Goal: Task Accomplishment & Management: Complete application form

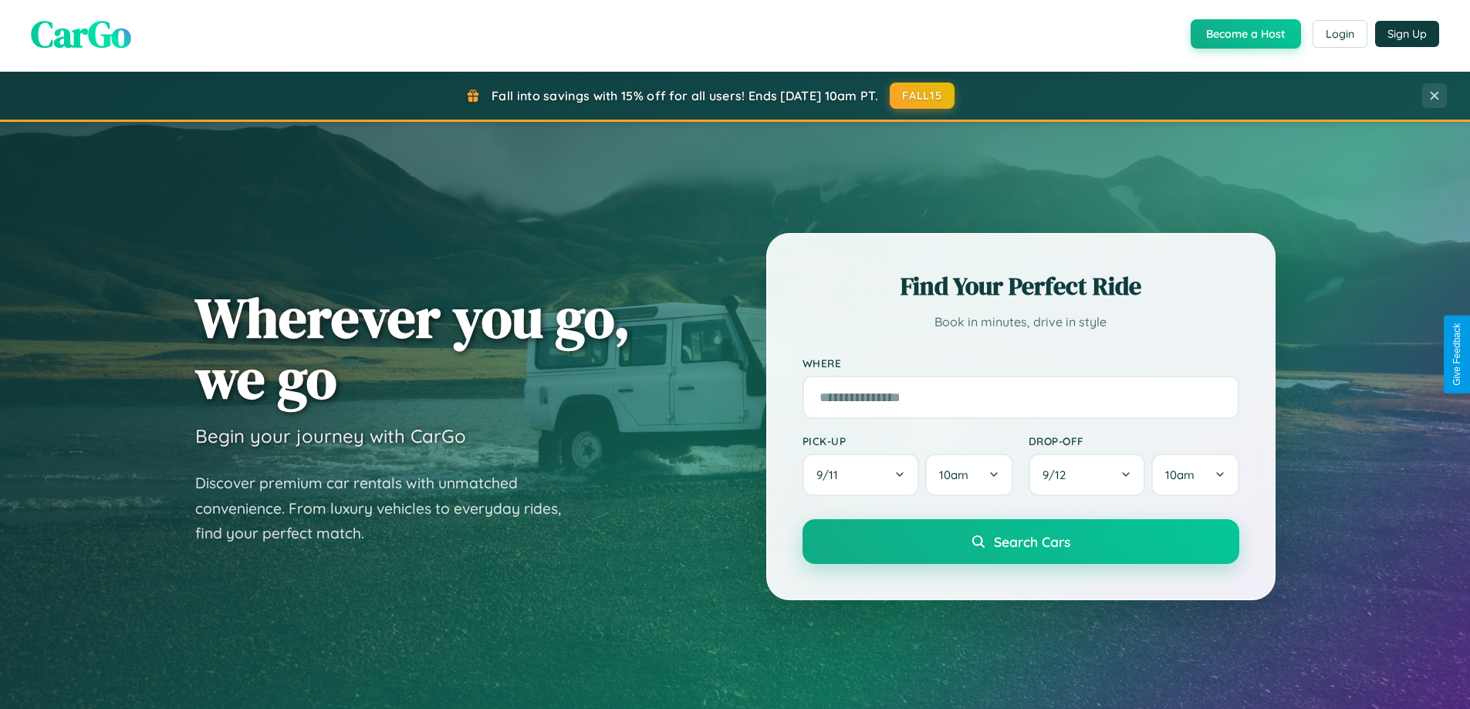
scroll to position [2969, 0]
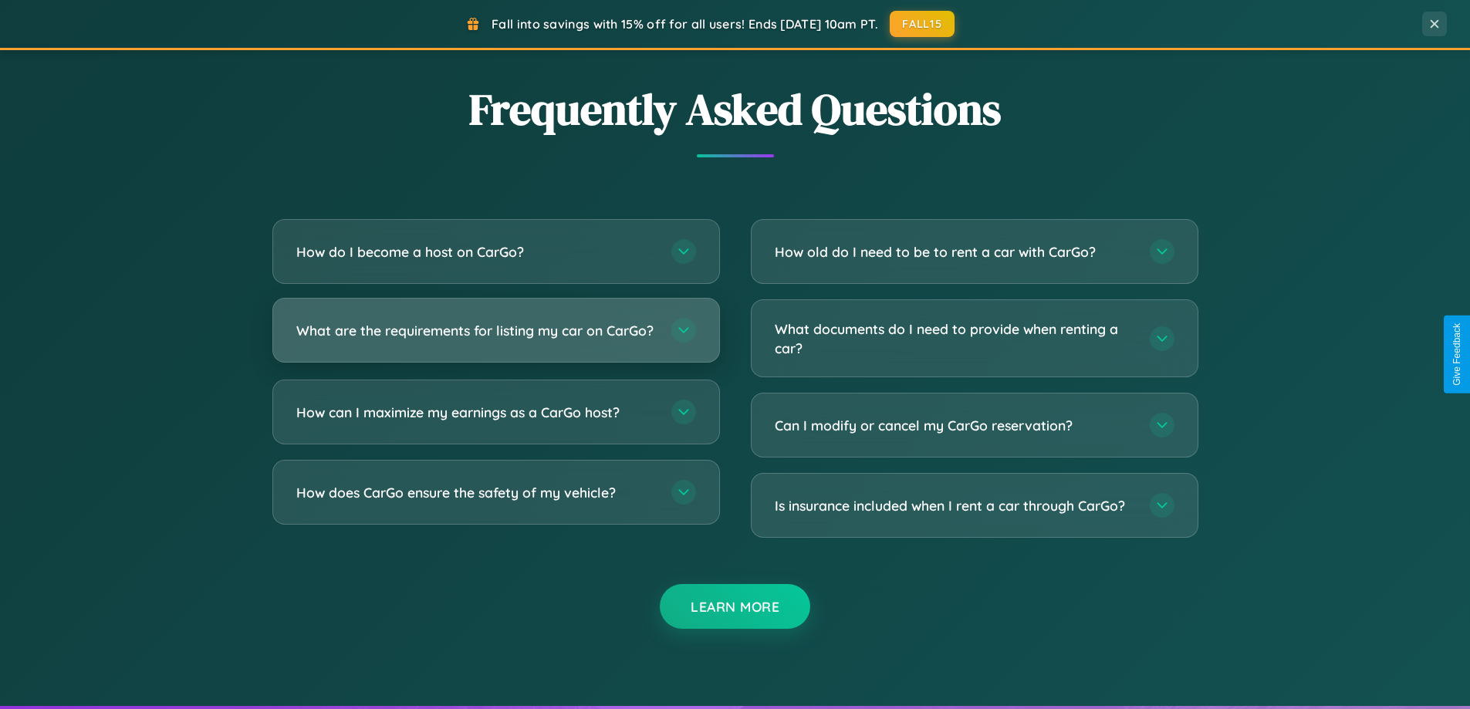
click at [495, 338] on h3 "What are the requirements for listing my car on CarGo?" at bounding box center [476, 330] width 360 height 19
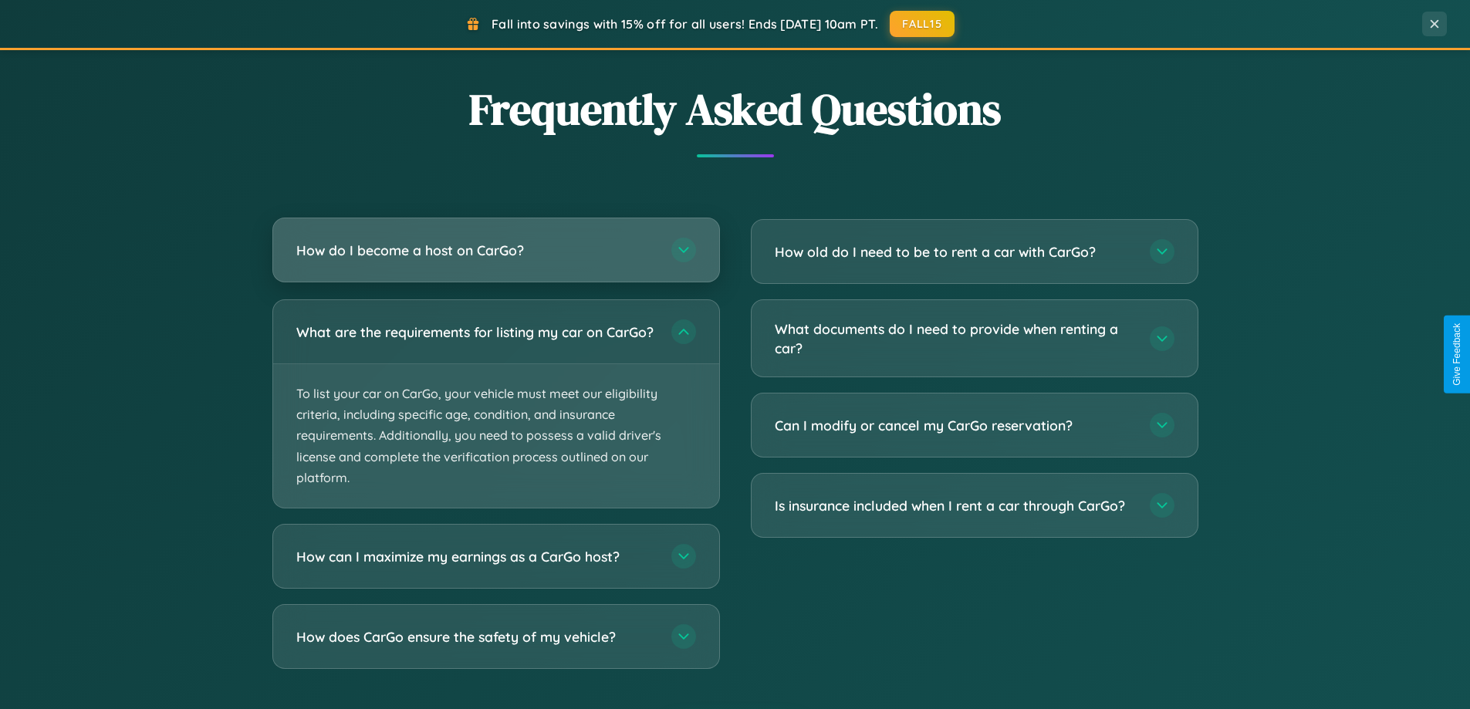
click at [495, 252] on h3 "How do I become a host on CarGo?" at bounding box center [476, 250] width 360 height 19
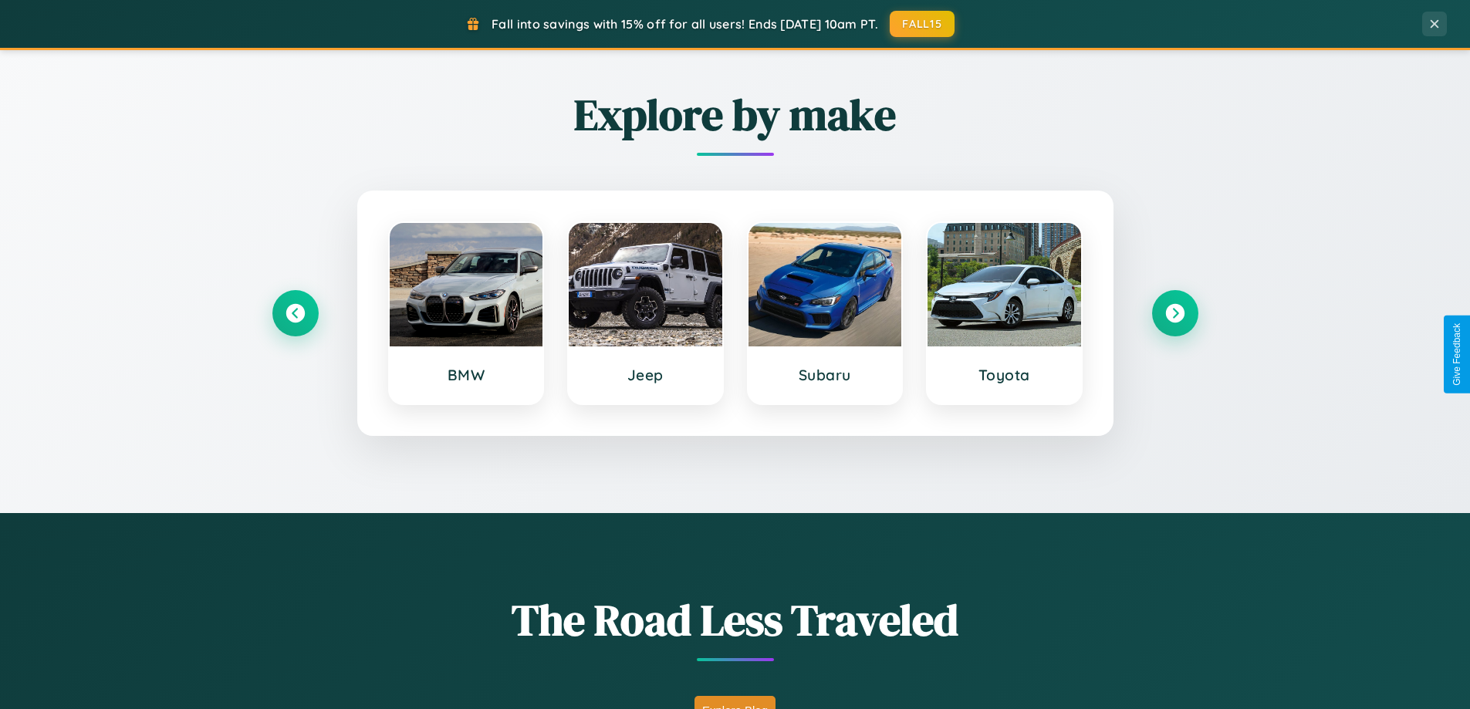
scroll to position [665, 0]
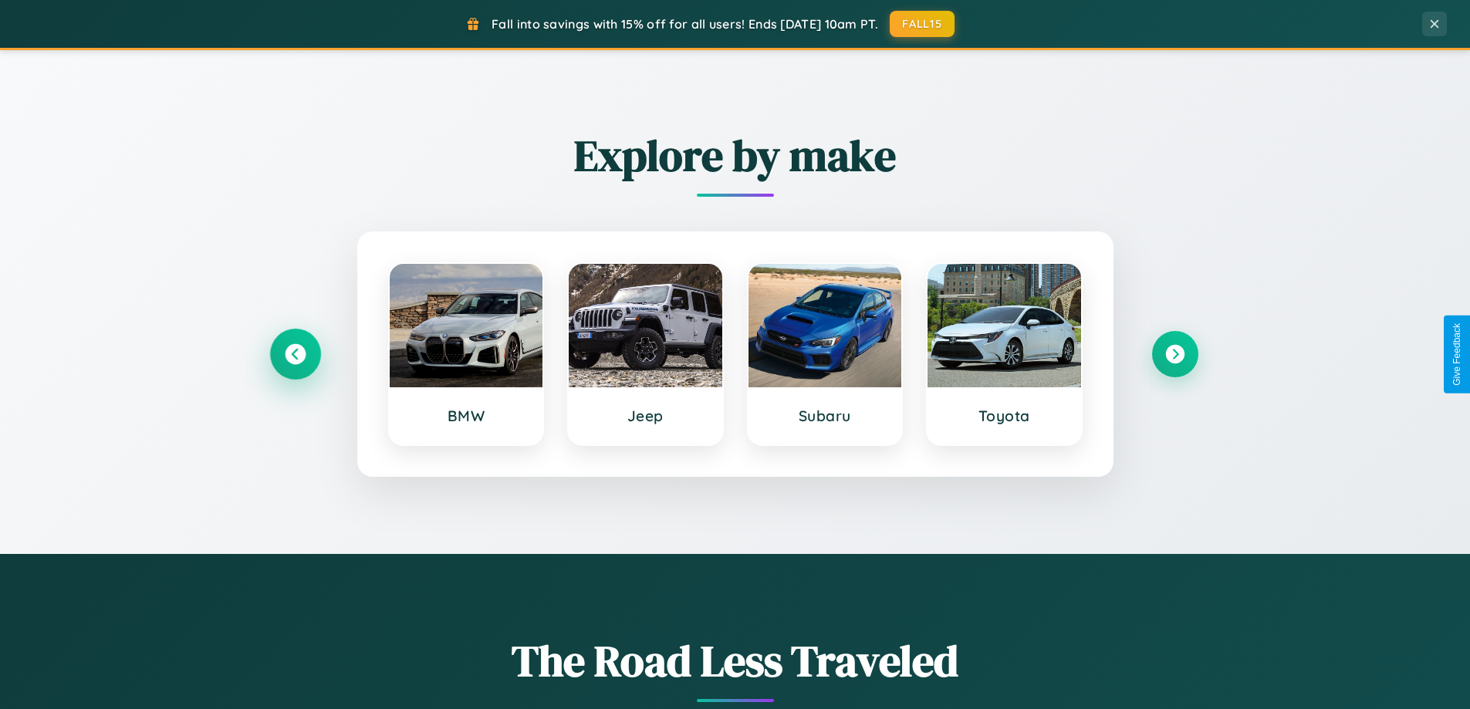
click at [295, 354] on icon at bounding box center [295, 354] width 21 height 21
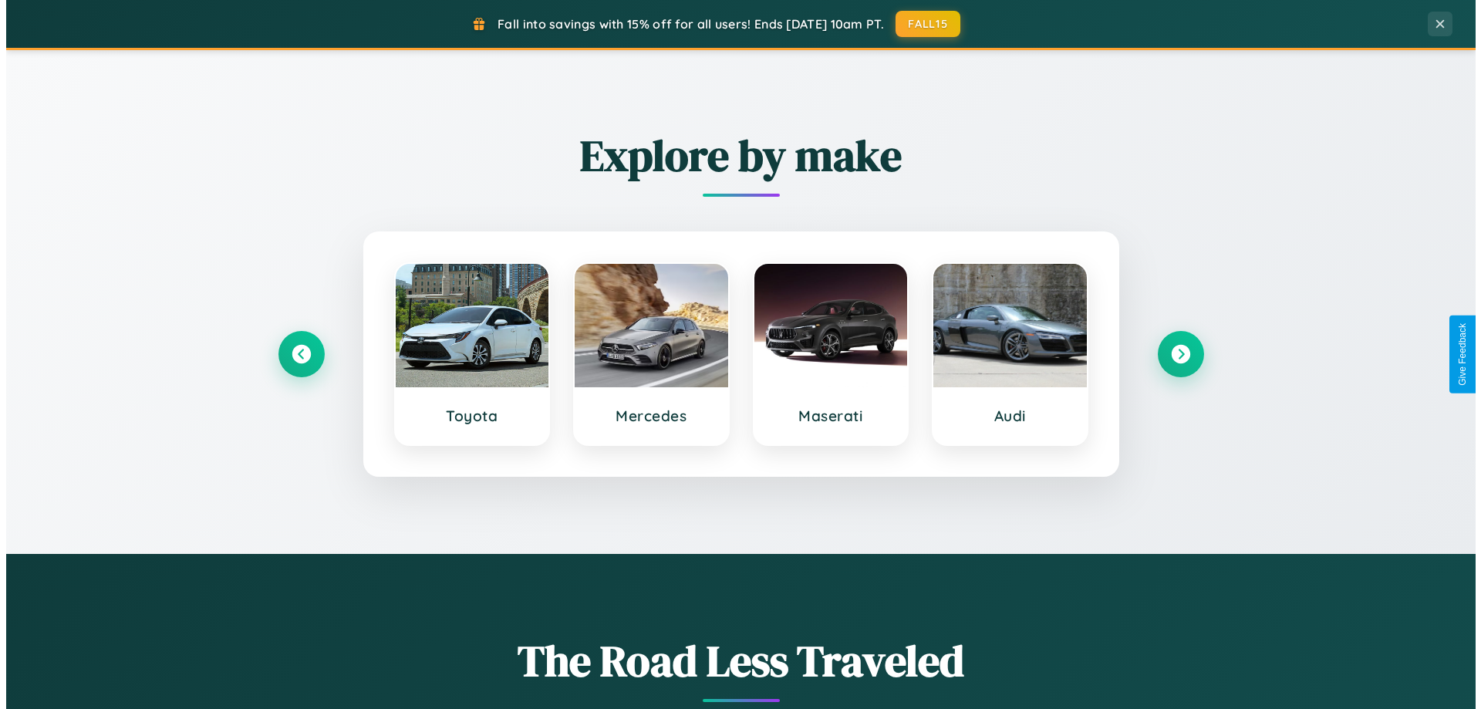
scroll to position [0, 0]
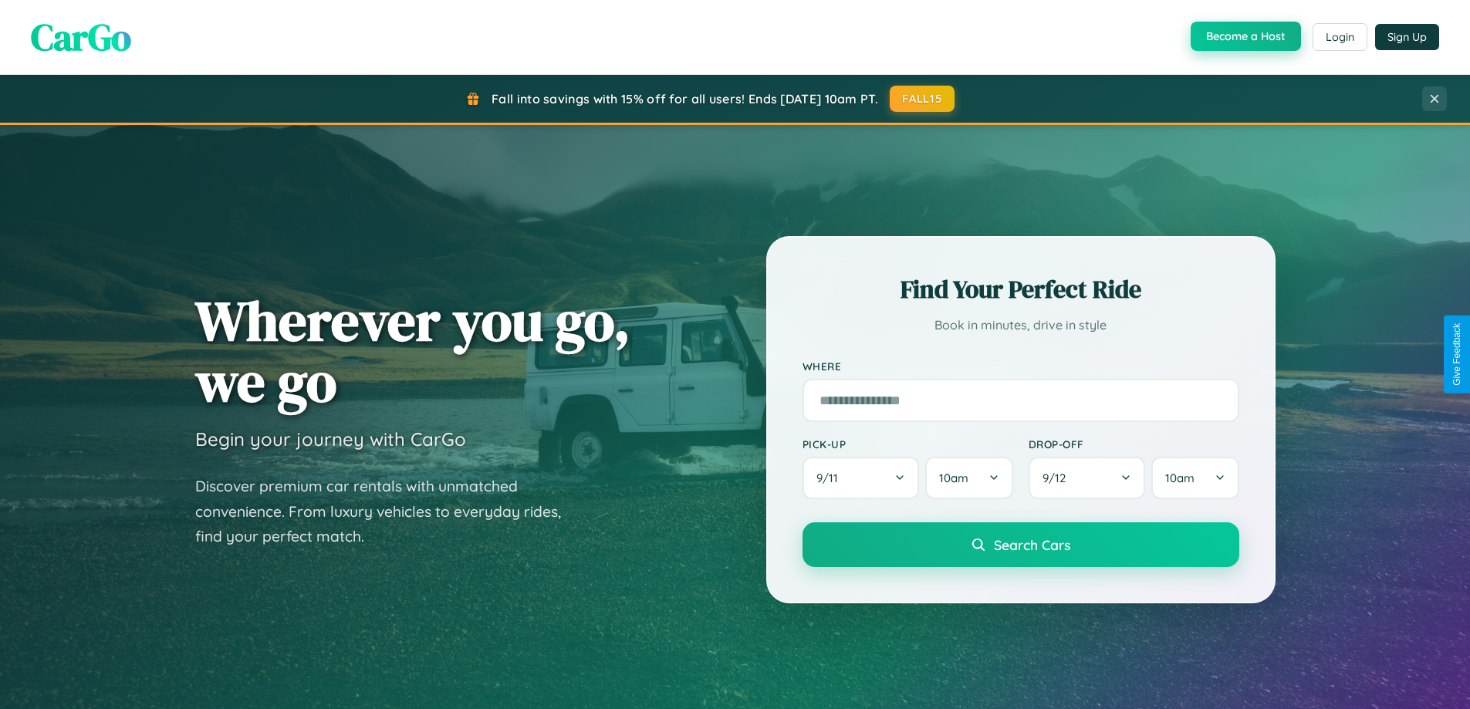
click at [1244, 37] on button "Become a Host" at bounding box center [1246, 36] width 110 height 29
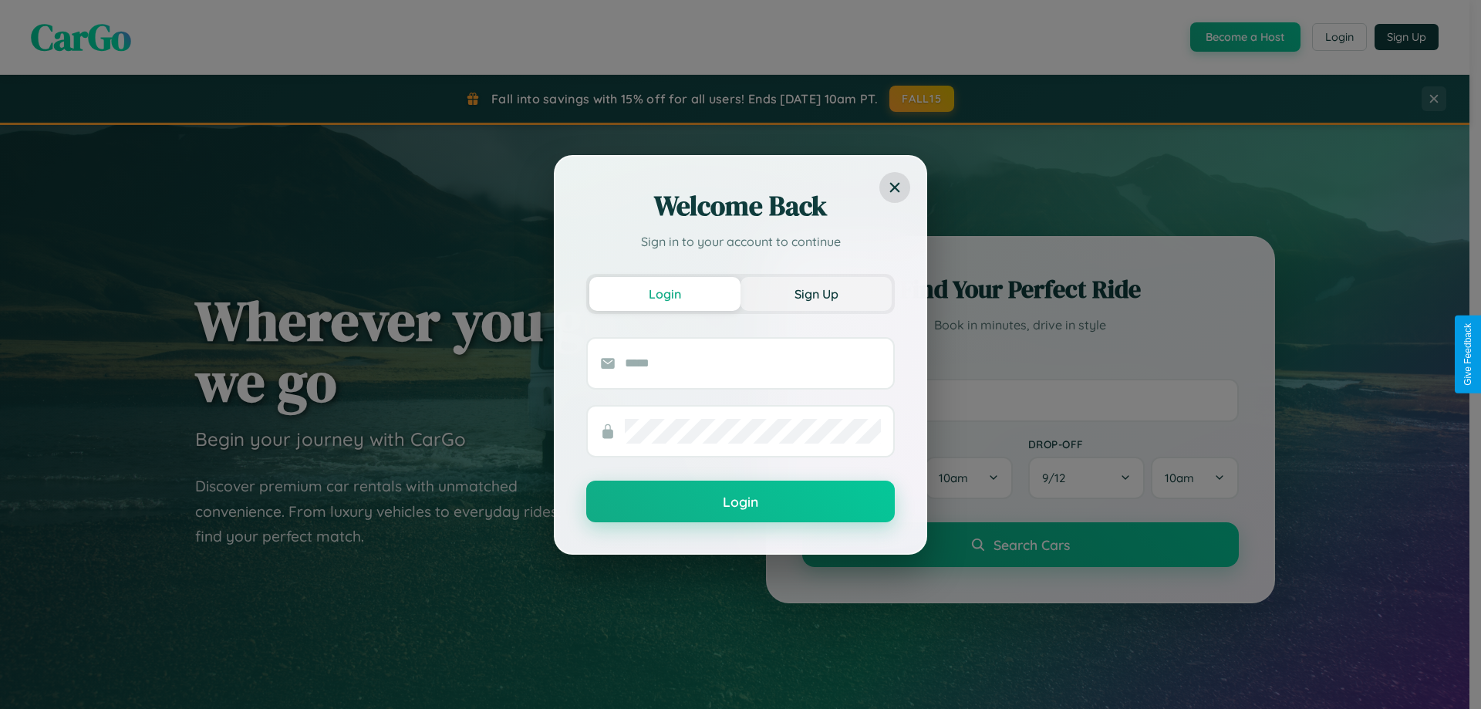
click at [816, 293] on button "Sign Up" at bounding box center [816, 294] width 151 height 34
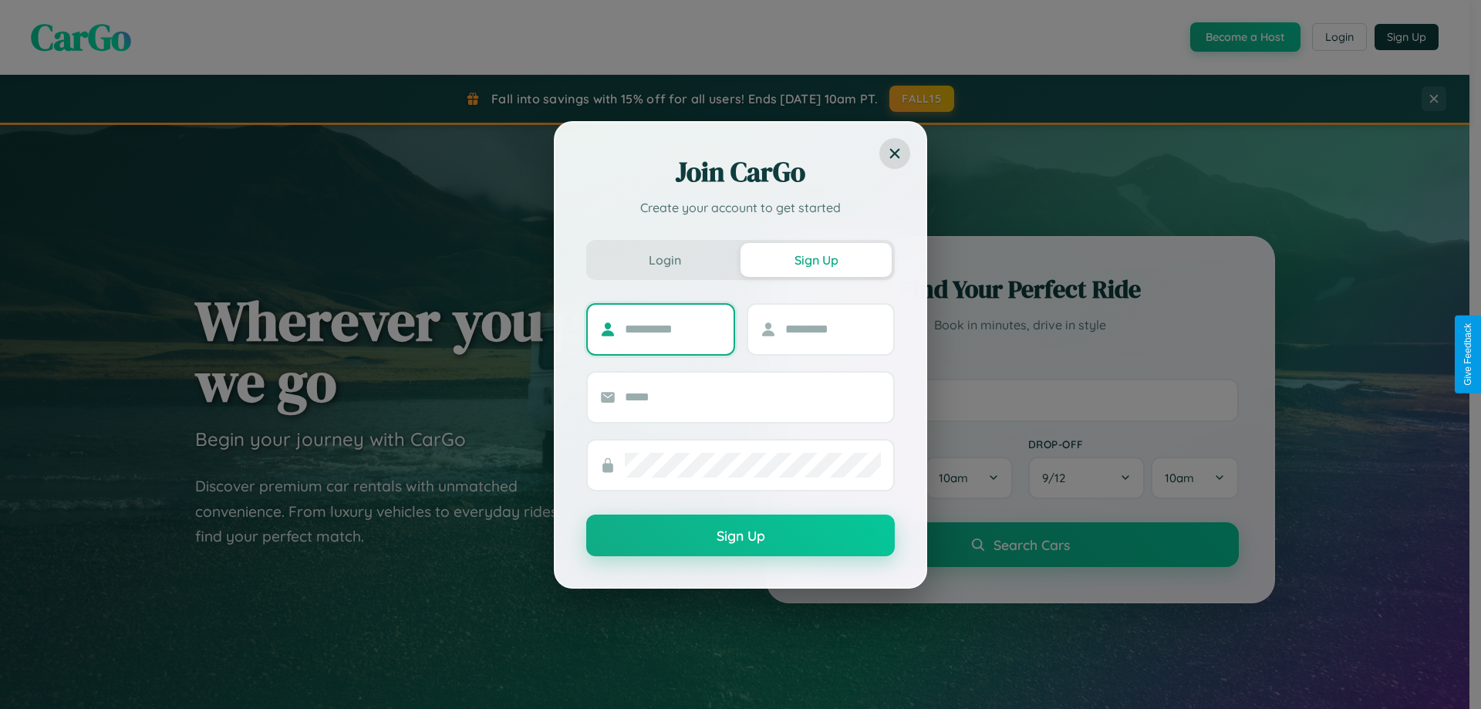
click at [673, 329] on input "text" at bounding box center [673, 329] width 96 height 25
type input "*******"
click at [833, 329] on input "text" at bounding box center [833, 329] width 96 height 25
type input "******"
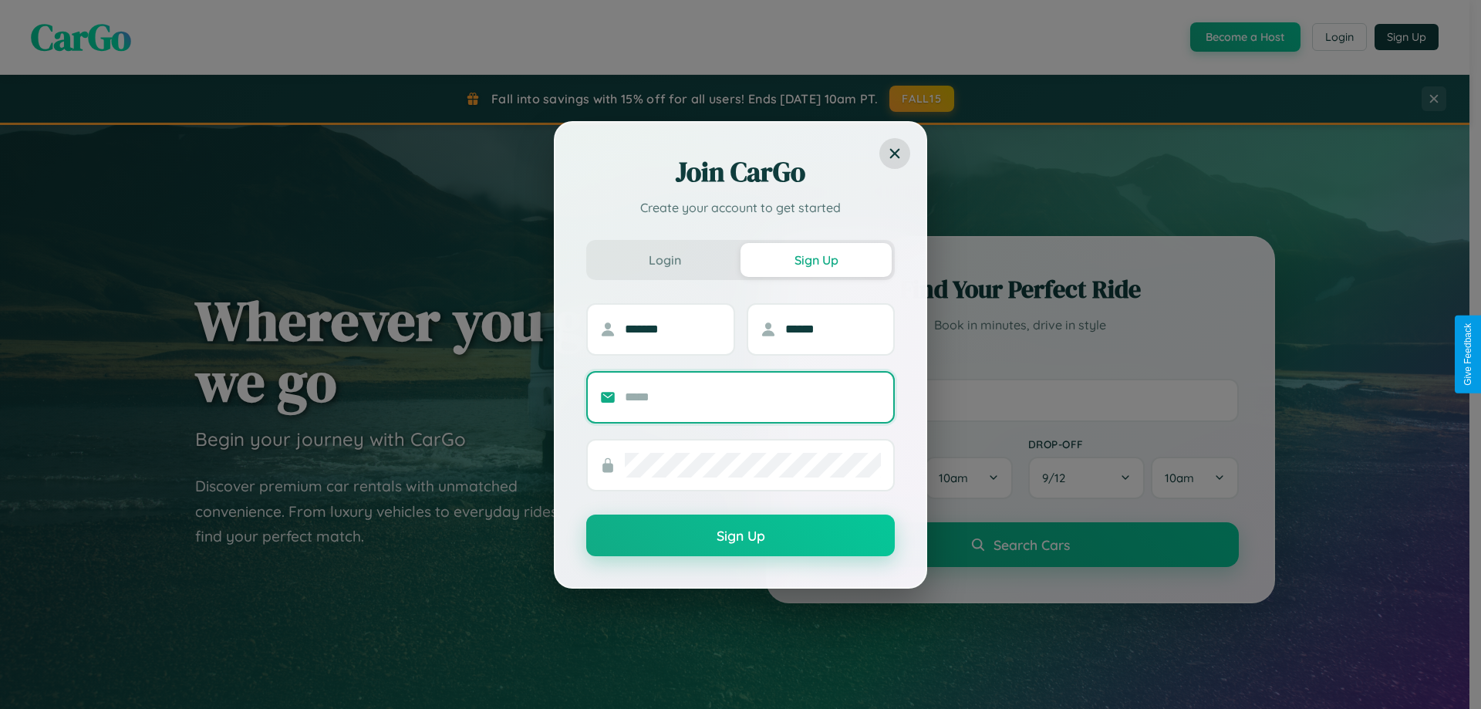
click at [753, 397] on input "text" at bounding box center [753, 397] width 256 height 25
type input "**********"
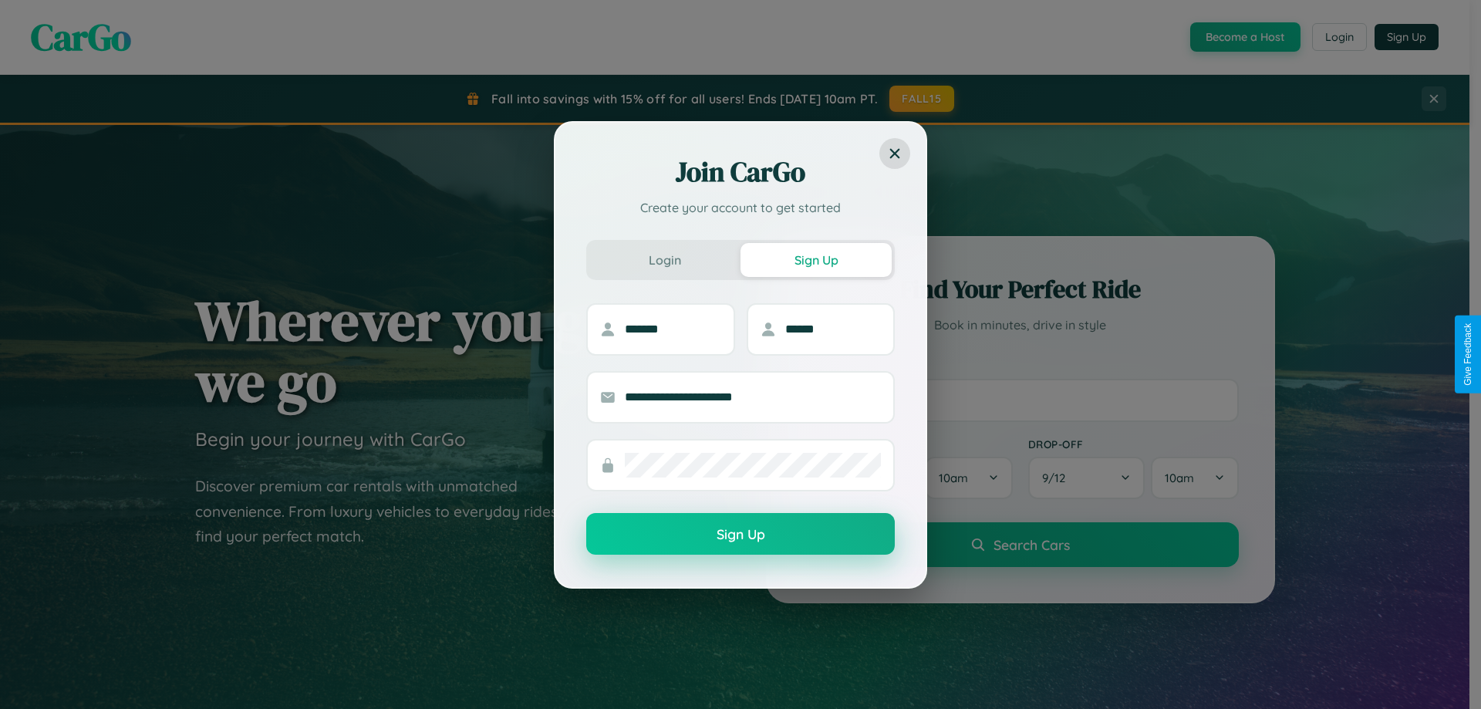
click at [741, 535] on button "Sign Up" at bounding box center [740, 534] width 309 height 42
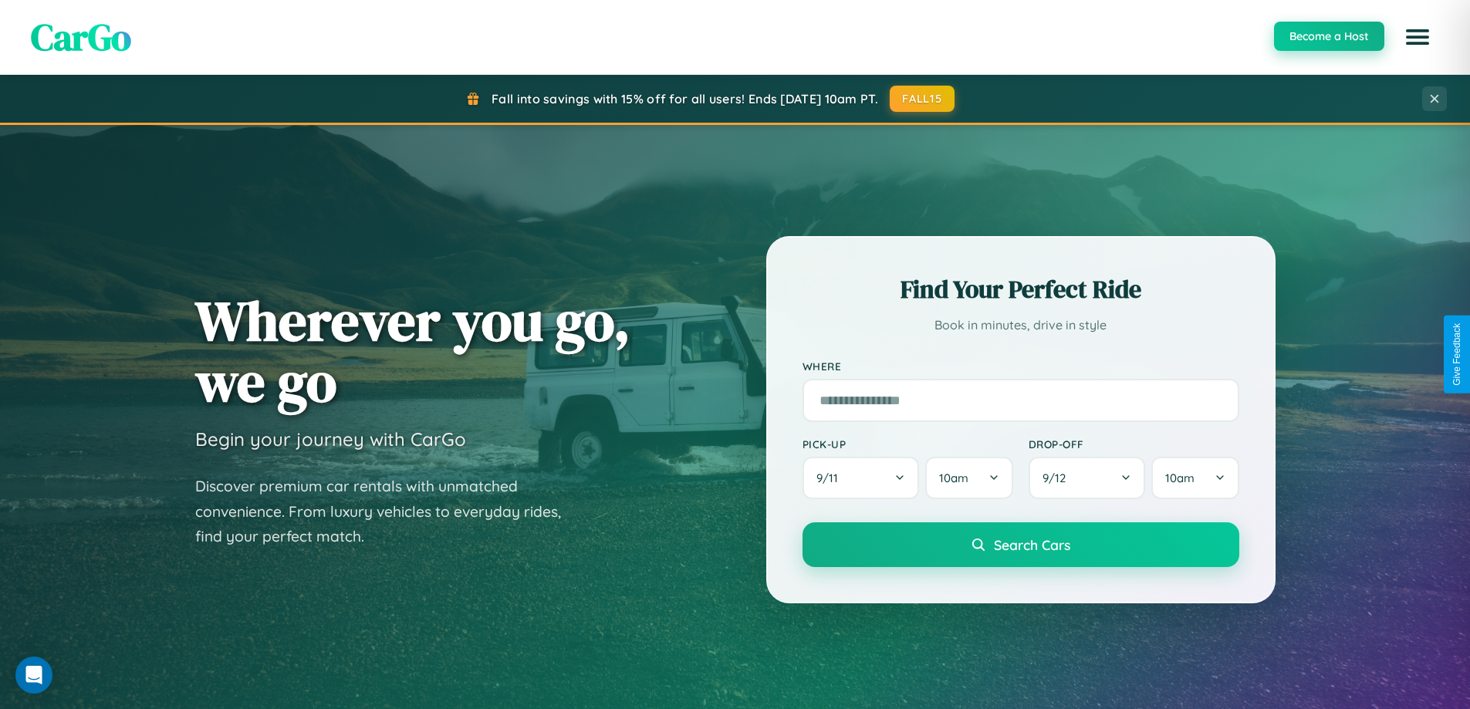
click at [1328, 36] on button "Become a Host" at bounding box center [1329, 36] width 110 height 29
